Goal: Task Accomplishment & Management: Manage account settings

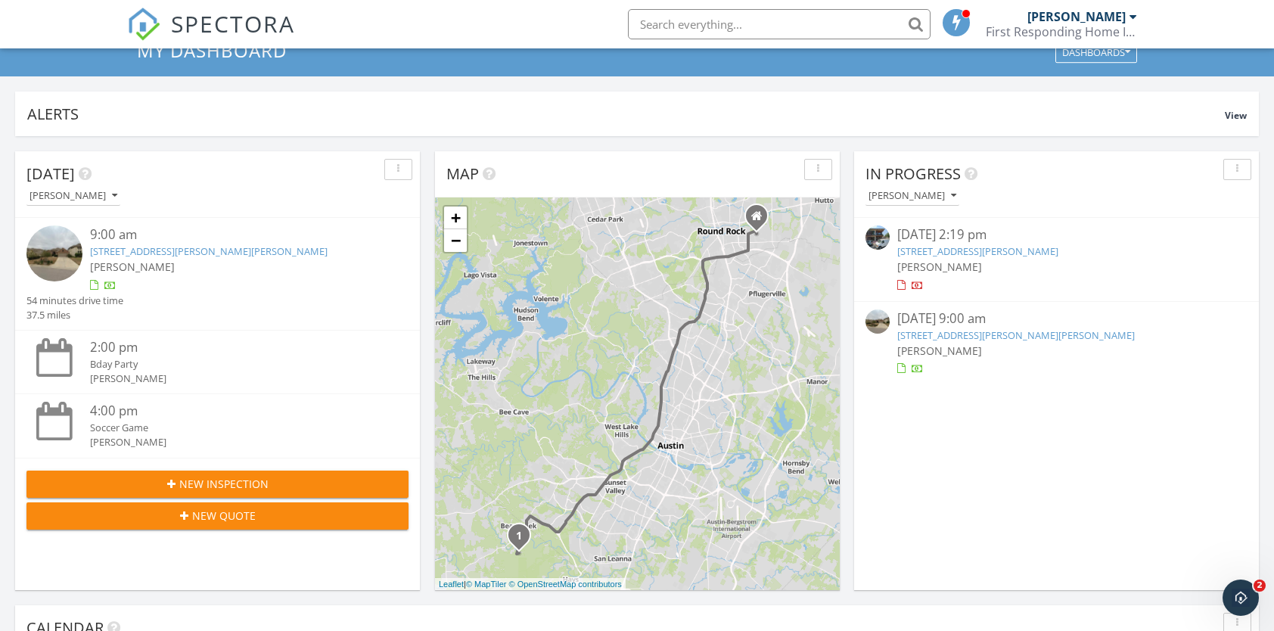
scroll to position [378, 0]
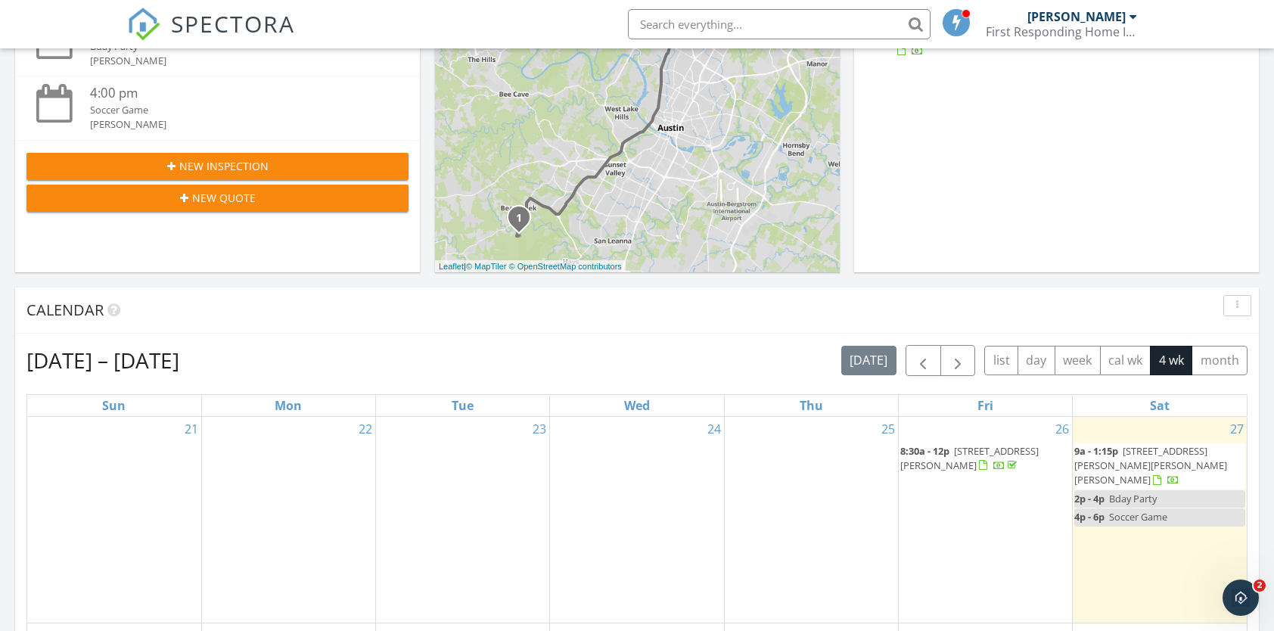
click at [1134, 449] on span "[STREET_ADDRESS][PERSON_NAME][PERSON_NAME][PERSON_NAME]" at bounding box center [1151, 465] width 153 height 42
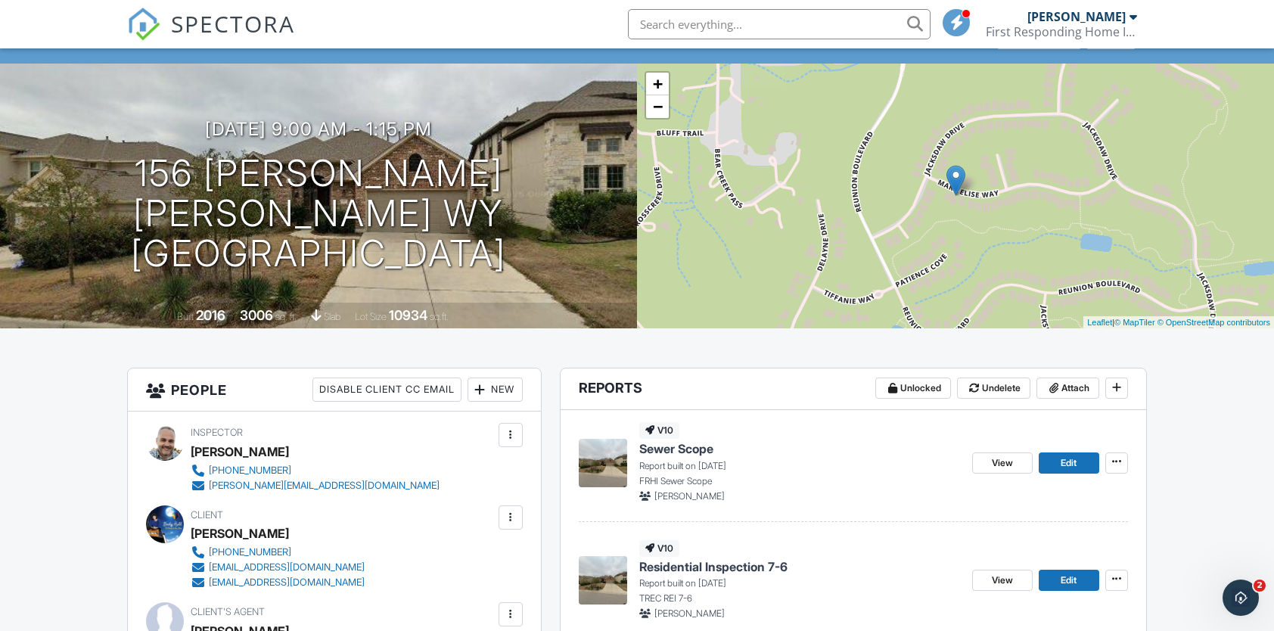
click at [1076, 458] on span "Edit" at bounding box center [1069, 463] width 16 height 15
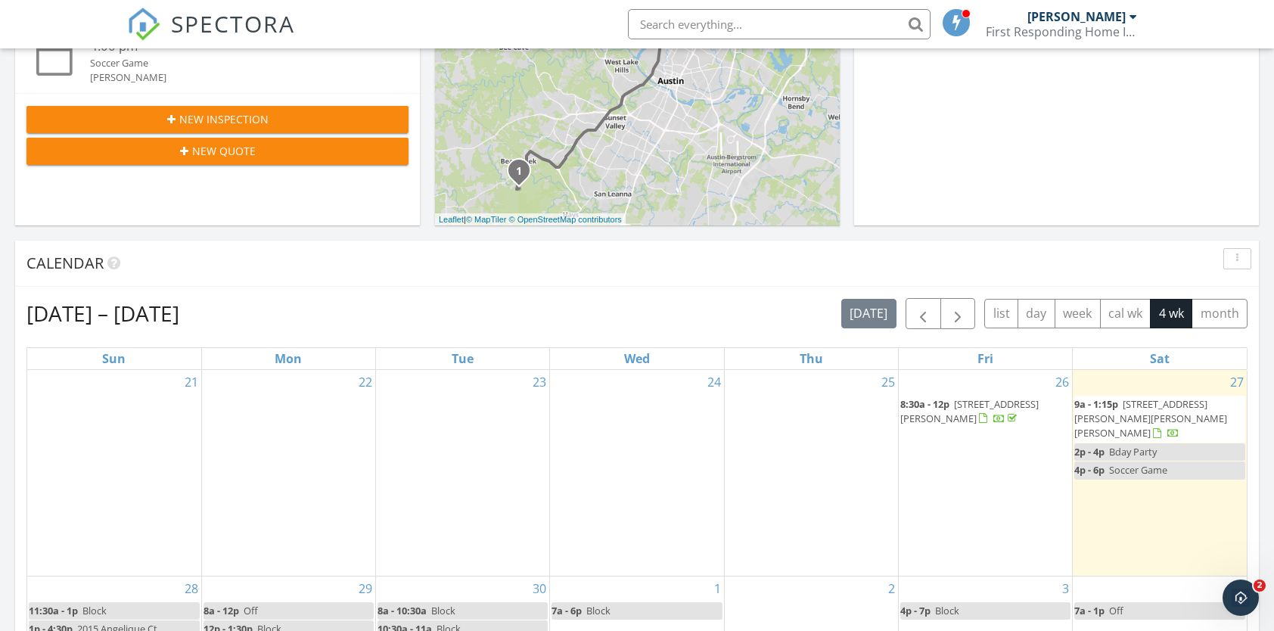
scroll to position [454, 0]
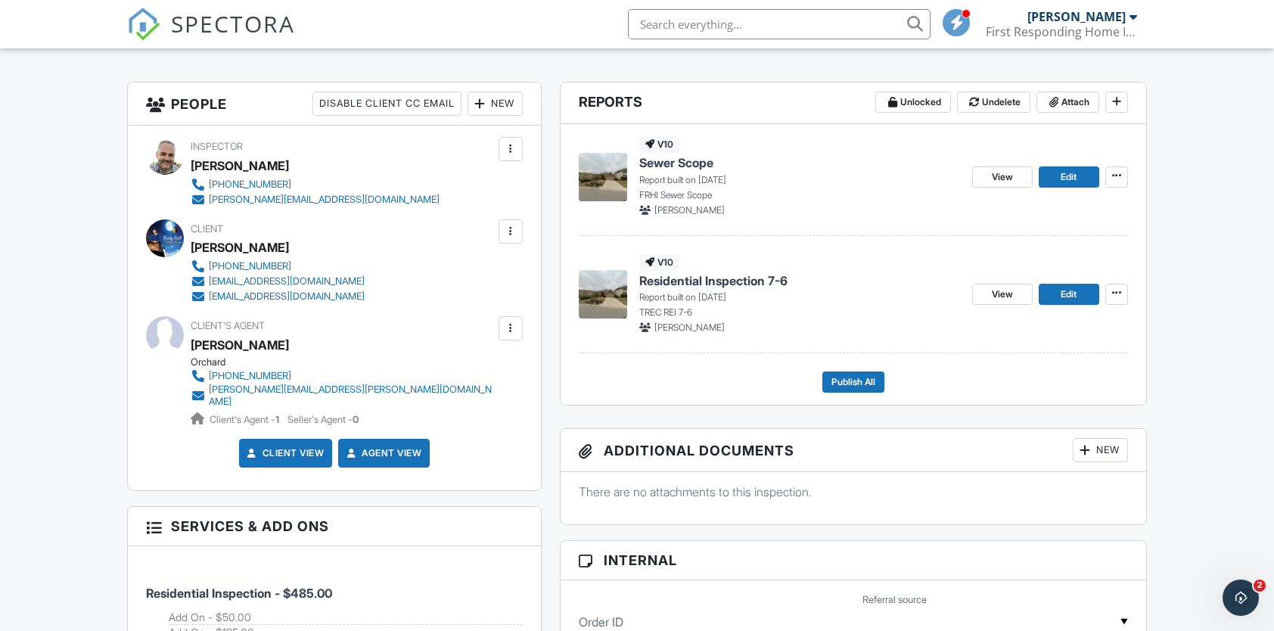
scroll to position [162, 0]
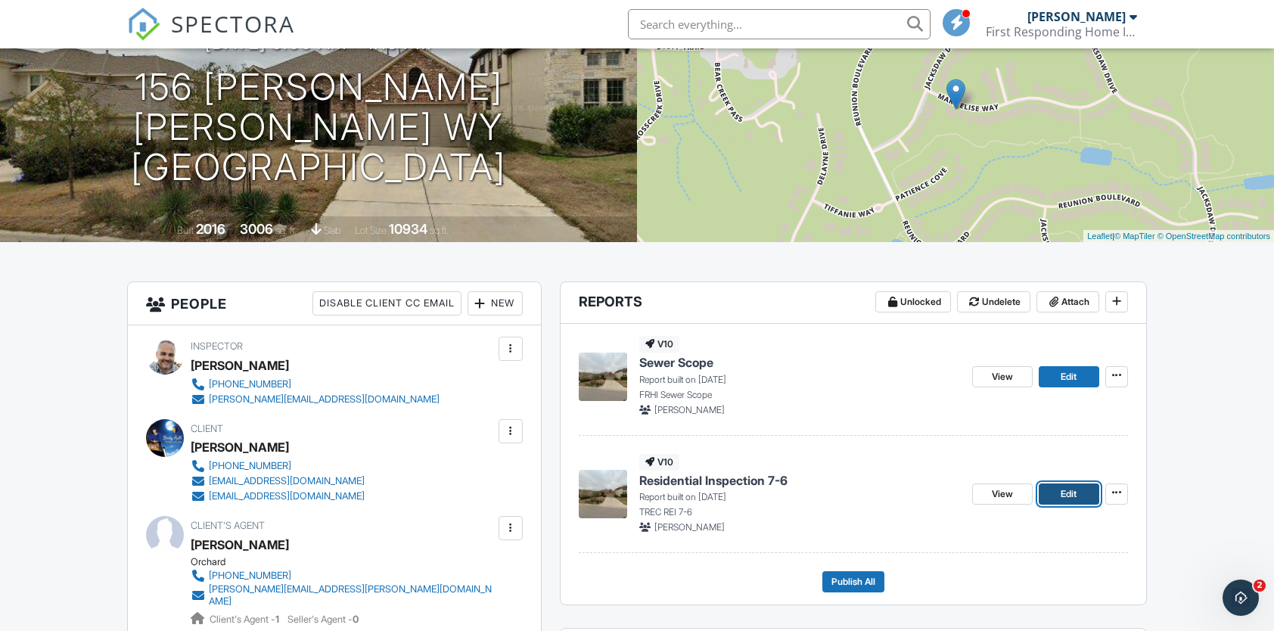
click at [1050, 499] on link "Edit" at bounding box center [1069, 494] width 61 height 21
